Goal: Task Accomplishment & Management: Complete application form

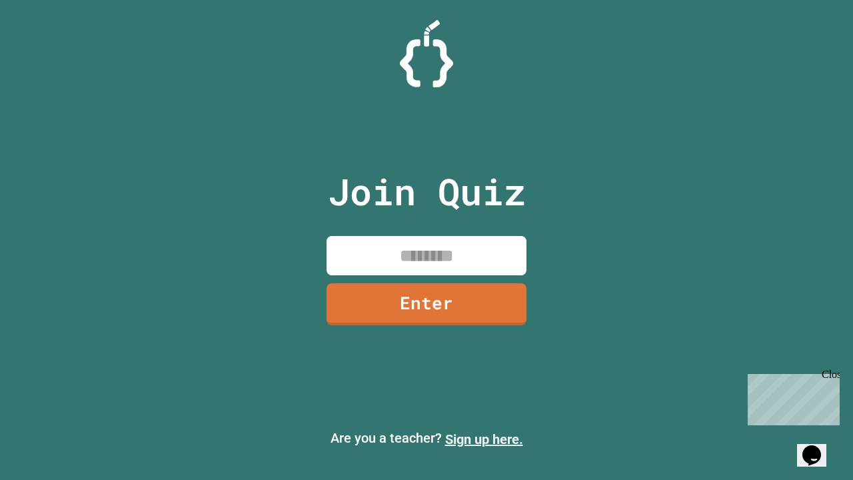
click at [484, 439] on link "Sign up here." at bounding box center [484, 439] width 78 height 16
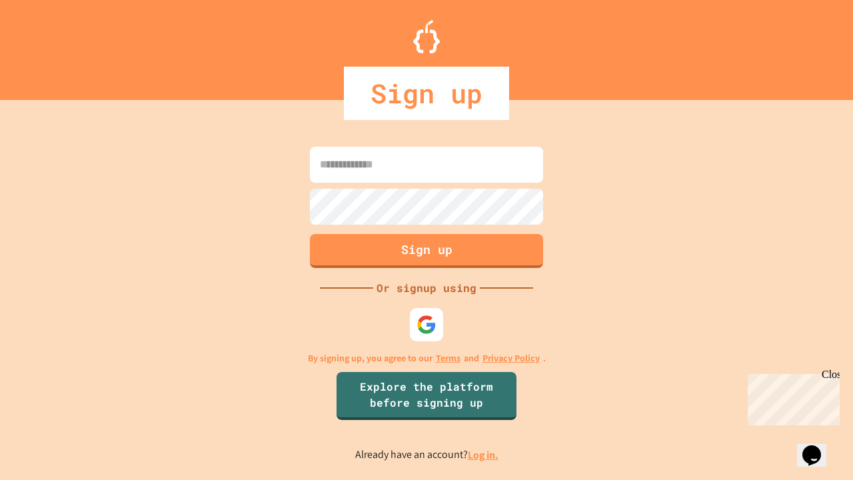
click at [484, 455] on link "Log in." at bounding box center [483, 455] width 31 height 14
